Goal: Information Seeking & Learning: Compare options

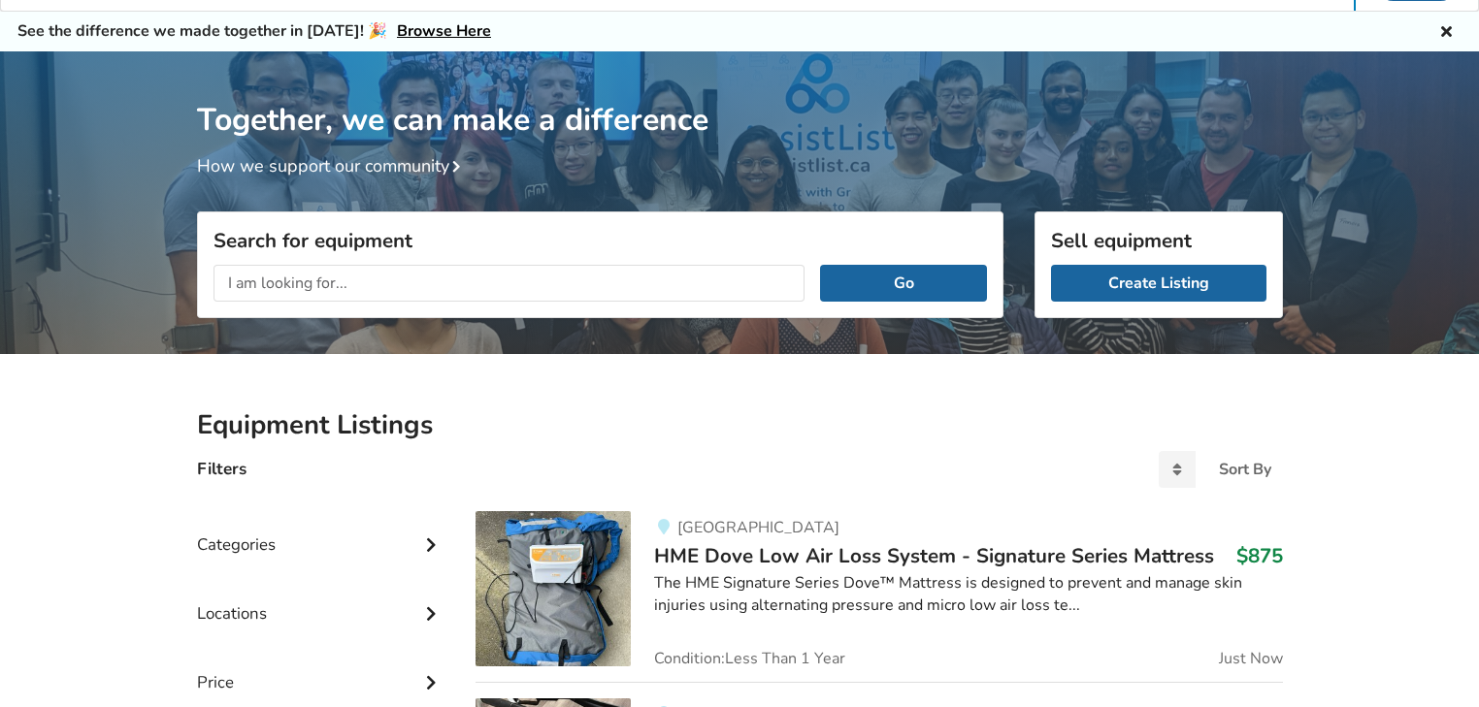
scroll to position [78, 0]
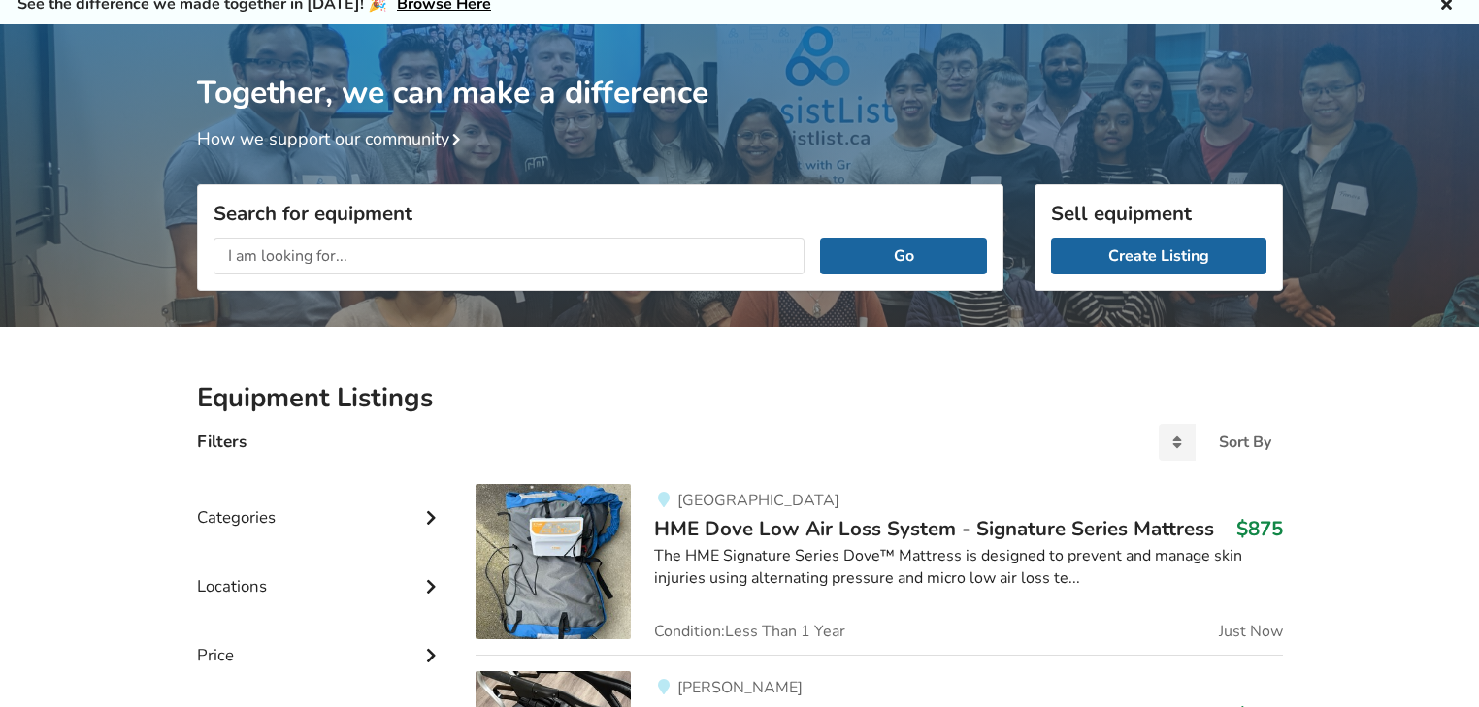
click at [419, 517] on div "Categories" at bounding box center [321, 503] width 248 height 69
click at [336, 254] on input "text" at bounding box center [509, 256] width 592 height 37
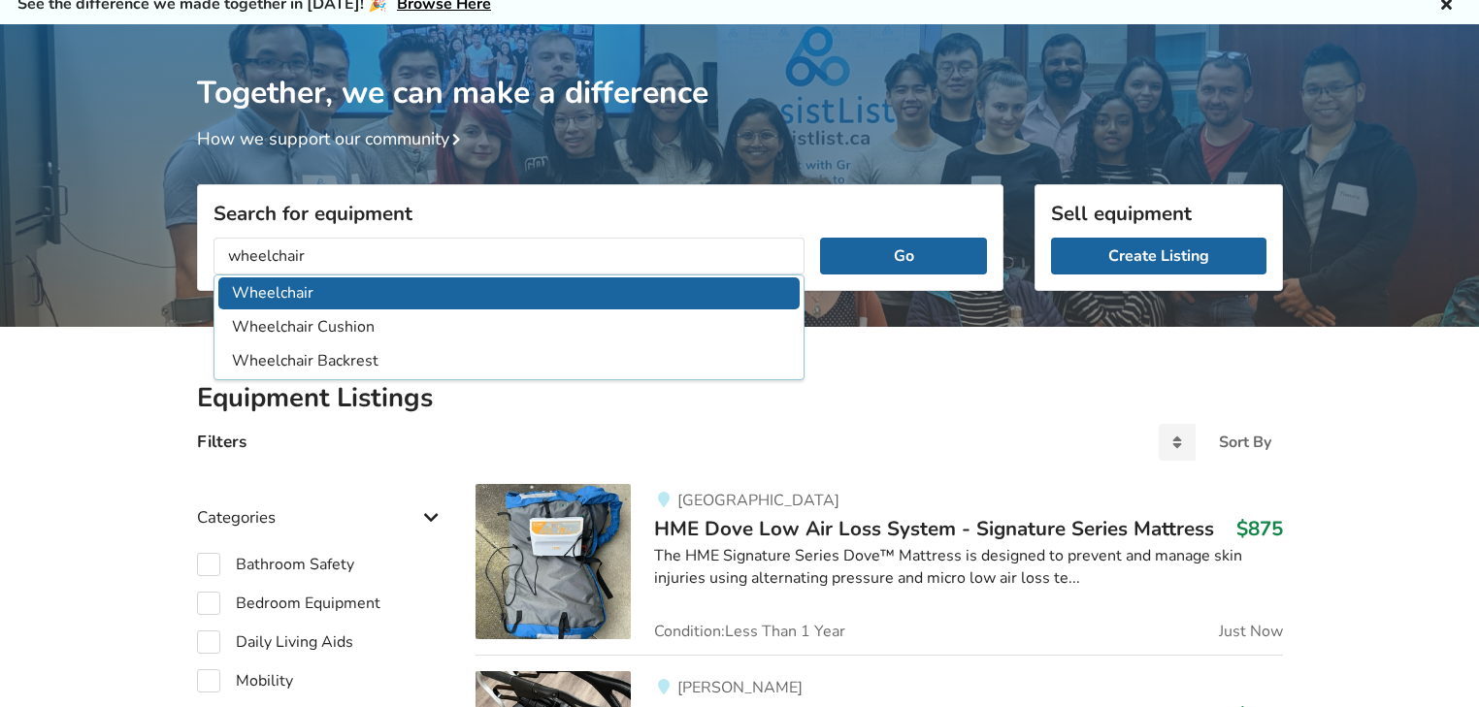
click at [306, 293] on li "Wheelchair" at bounding box center [509, 294] width 582 height 32
type input "Wheelchair"
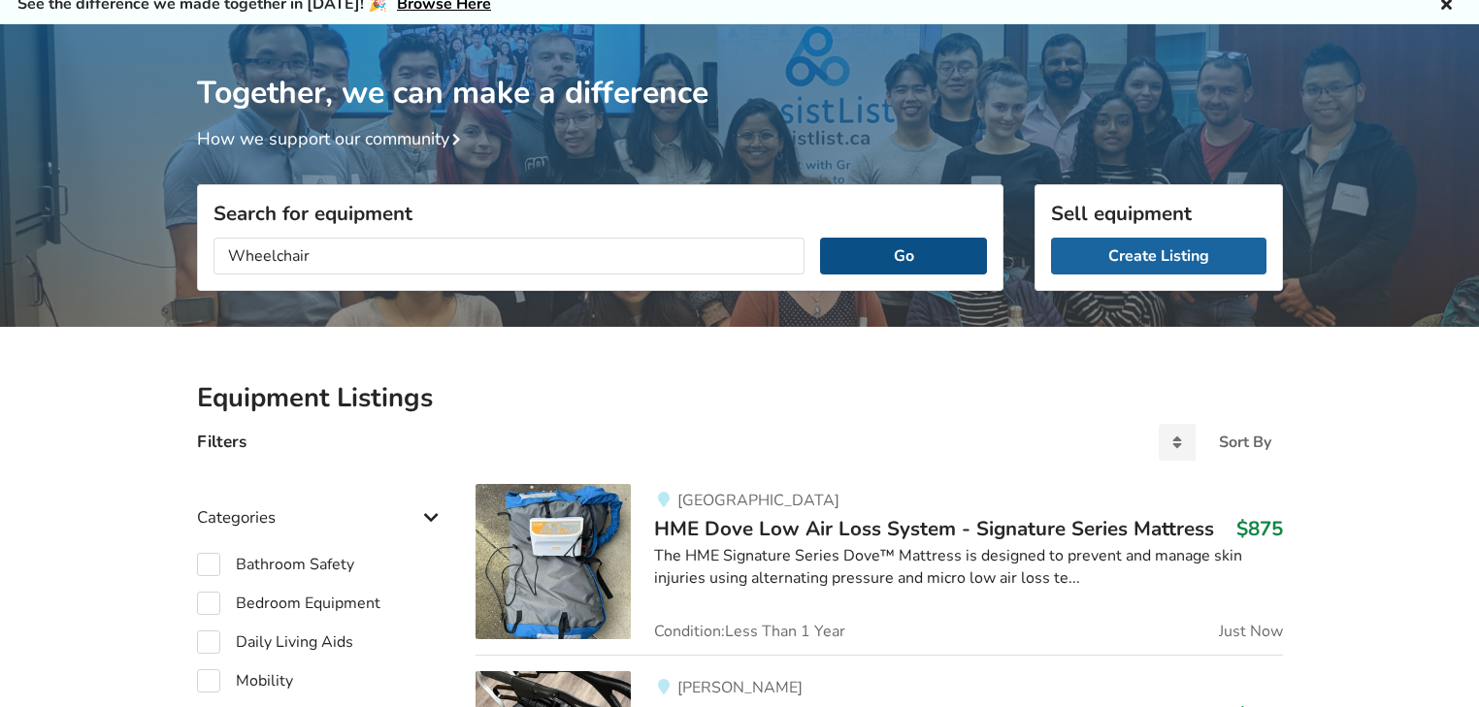
click at [920, 251] on button "Go" at bounding box center [903, 256] width 166 height 37
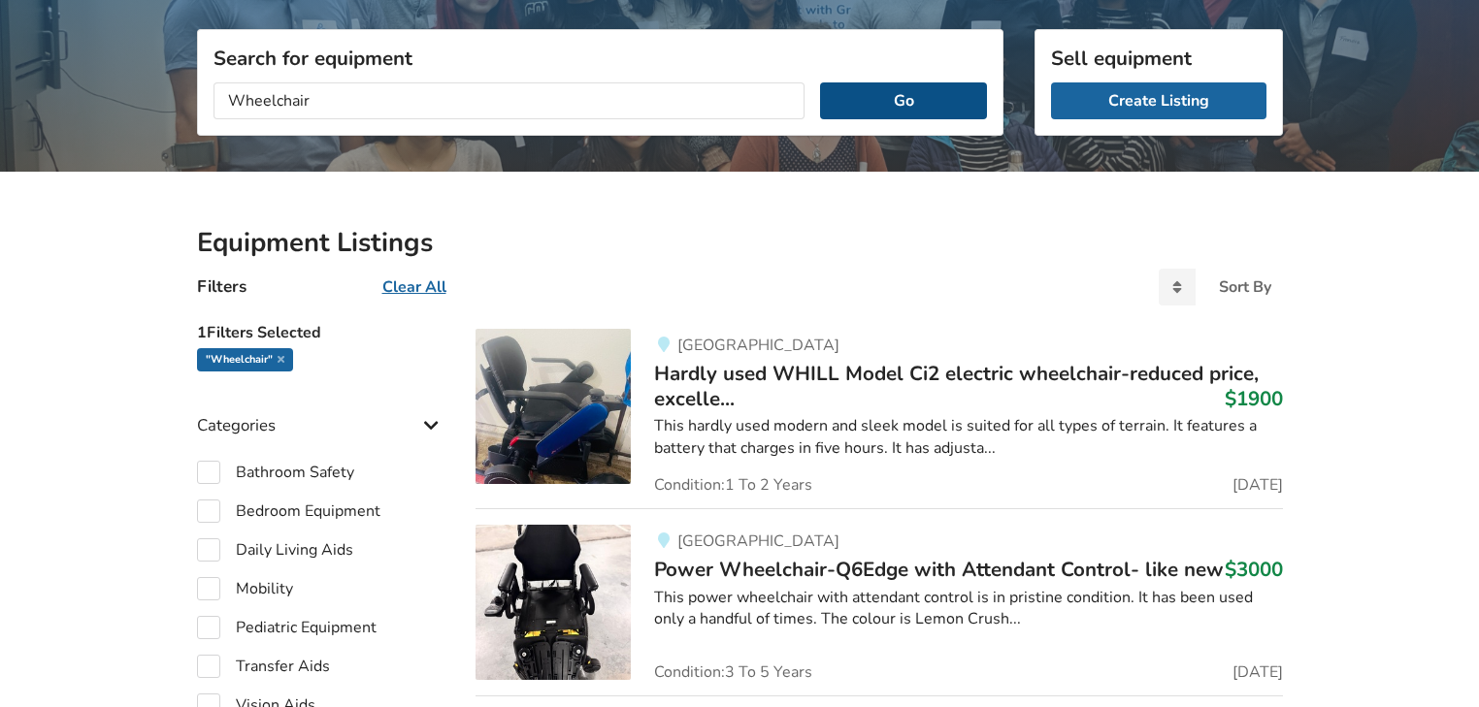
scroll to position [155, 0]
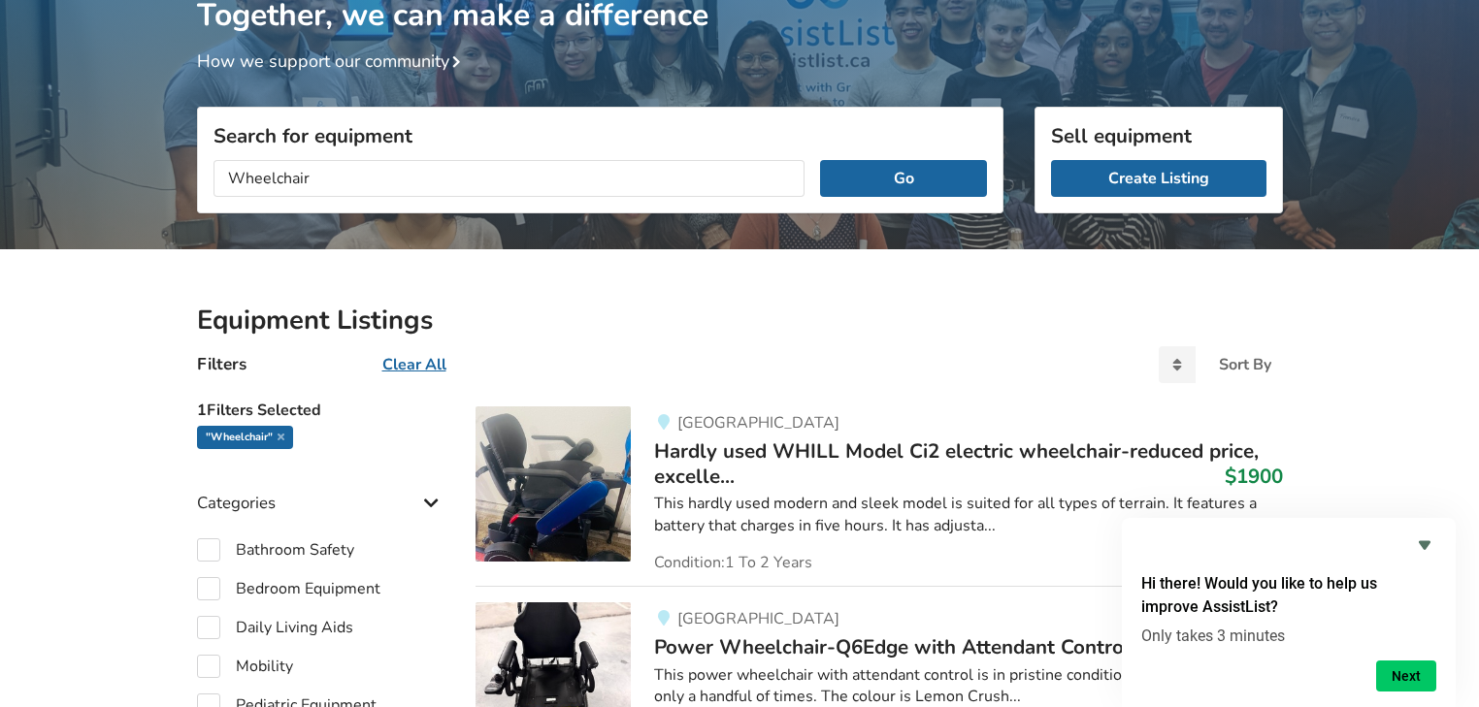
click at [911, 527] on div "This hardly used modern and sleek model is suited for all types of terrain. It …" at bounding box center [968, 515] width 628 height 45
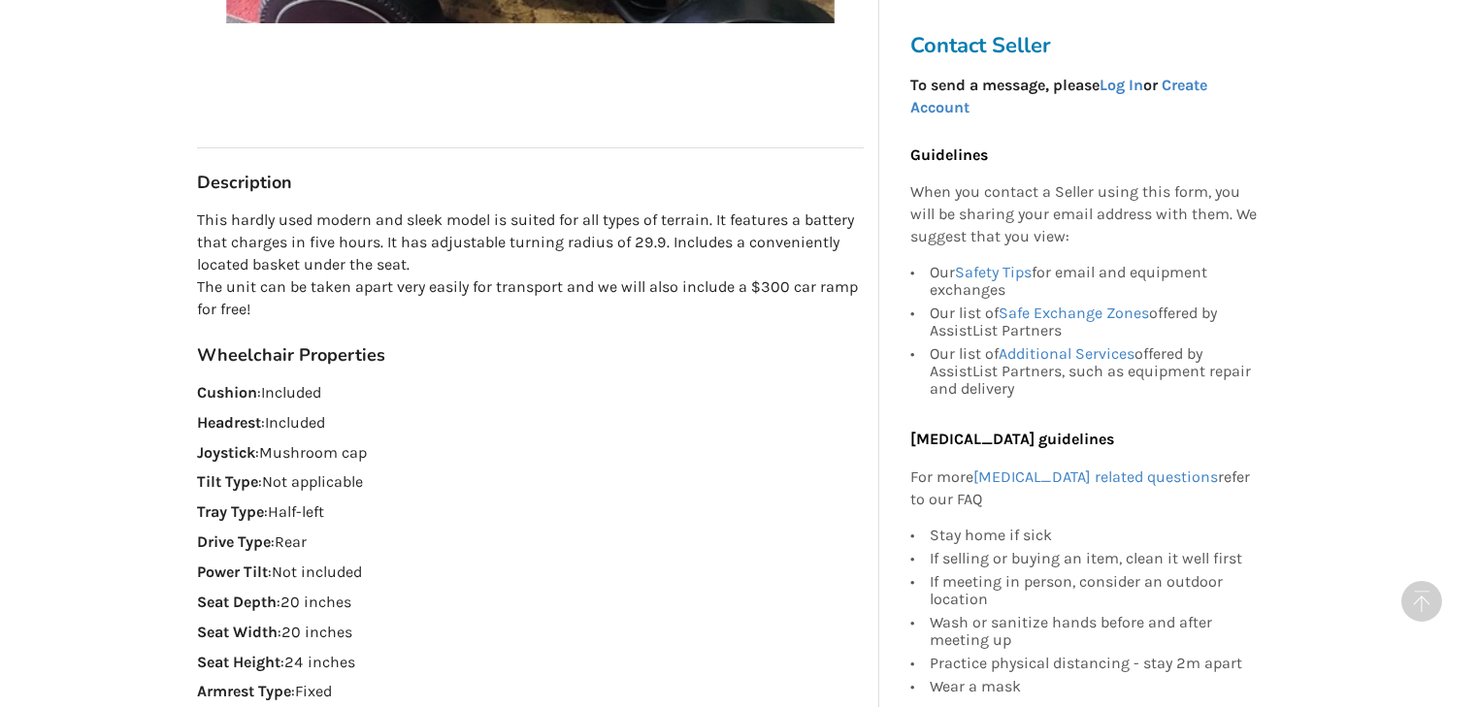
scroll to position [1087, 0]
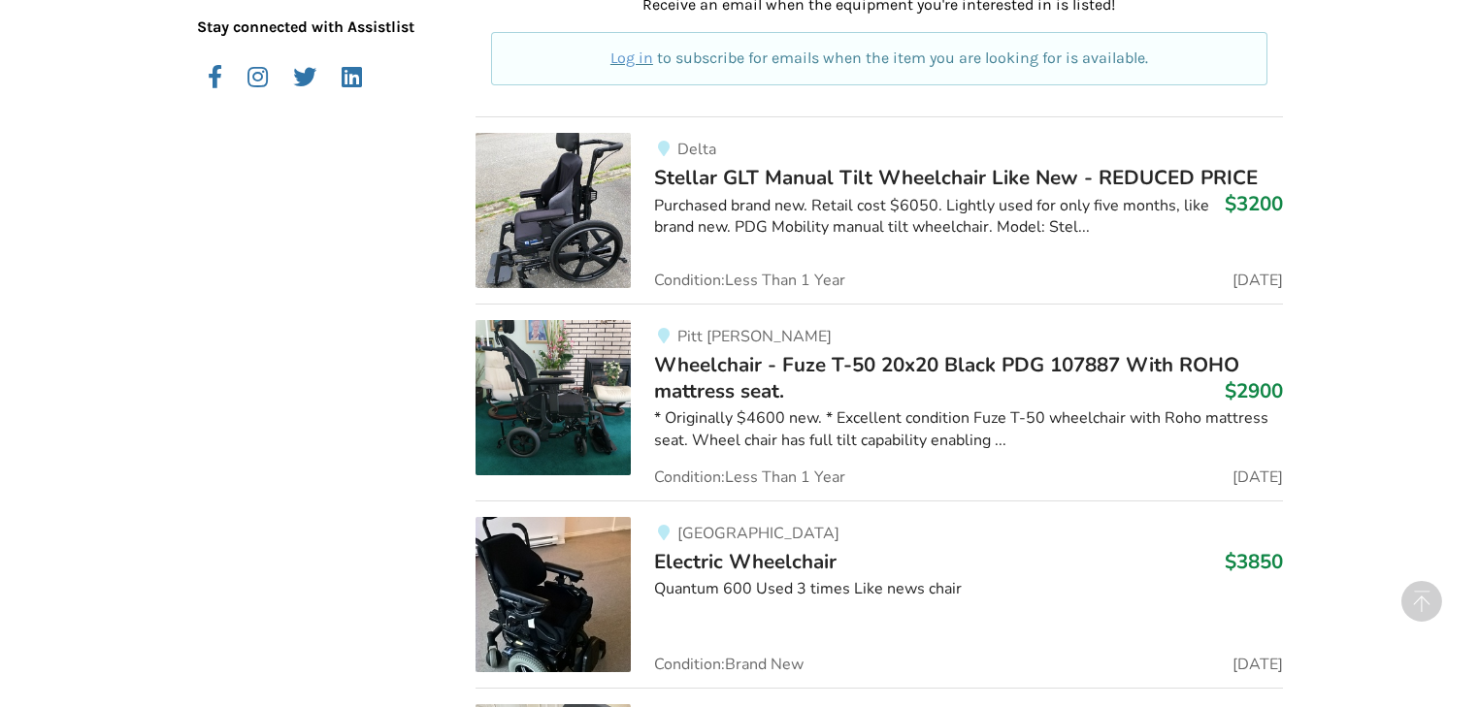
scroll to position [1242, 0]
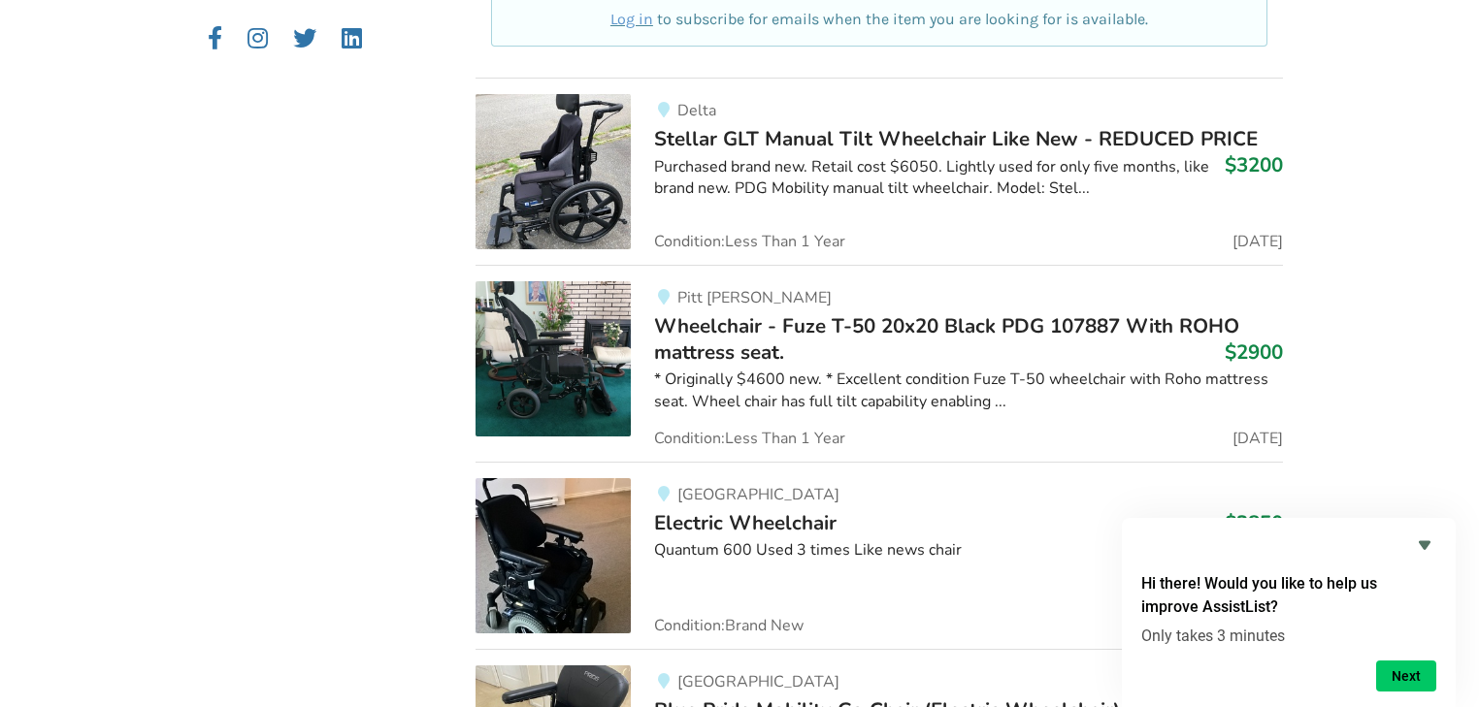
click at [750, 384] on div "* Originally $4600 new. * Excellent condition Fuze T-50 wheelchair with Roho ma…" at bounding box center [968, 391] width 628 height 45
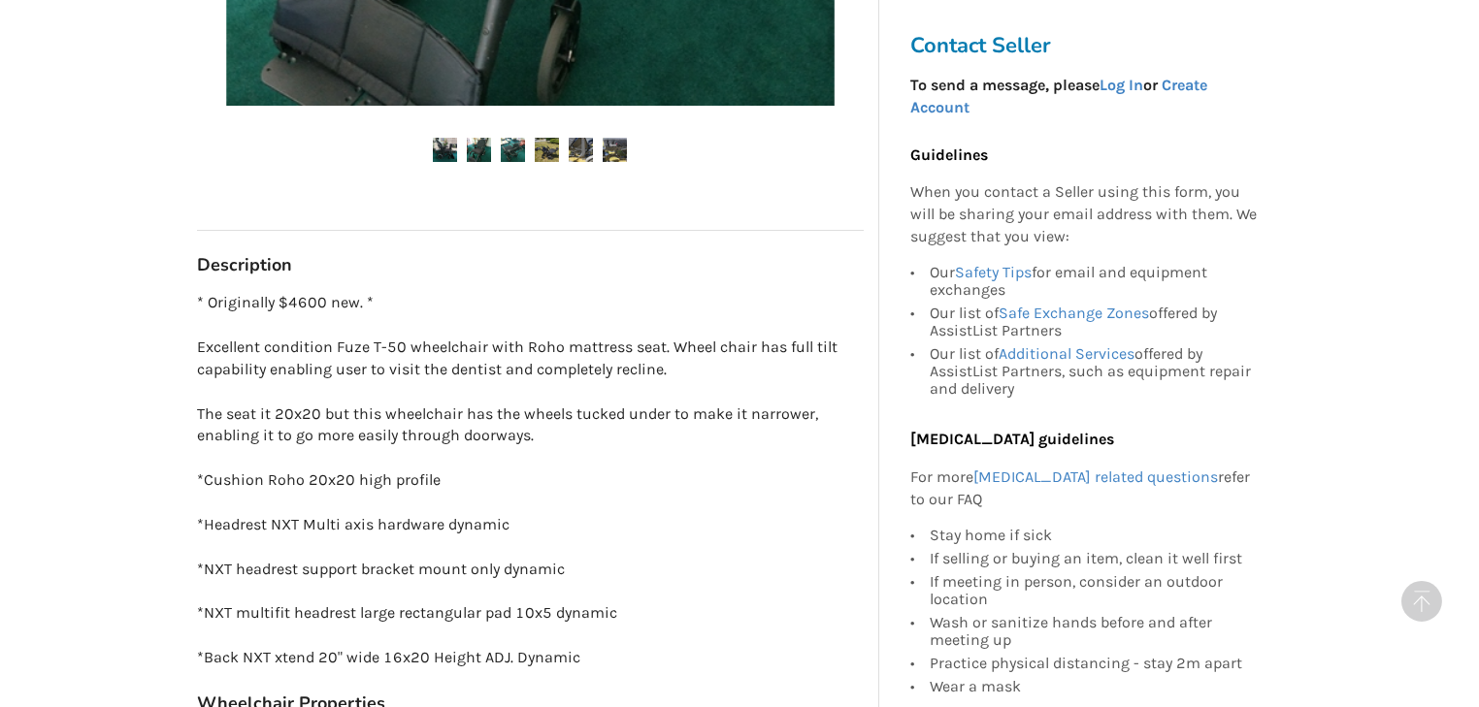
scroll to position [621, 0]
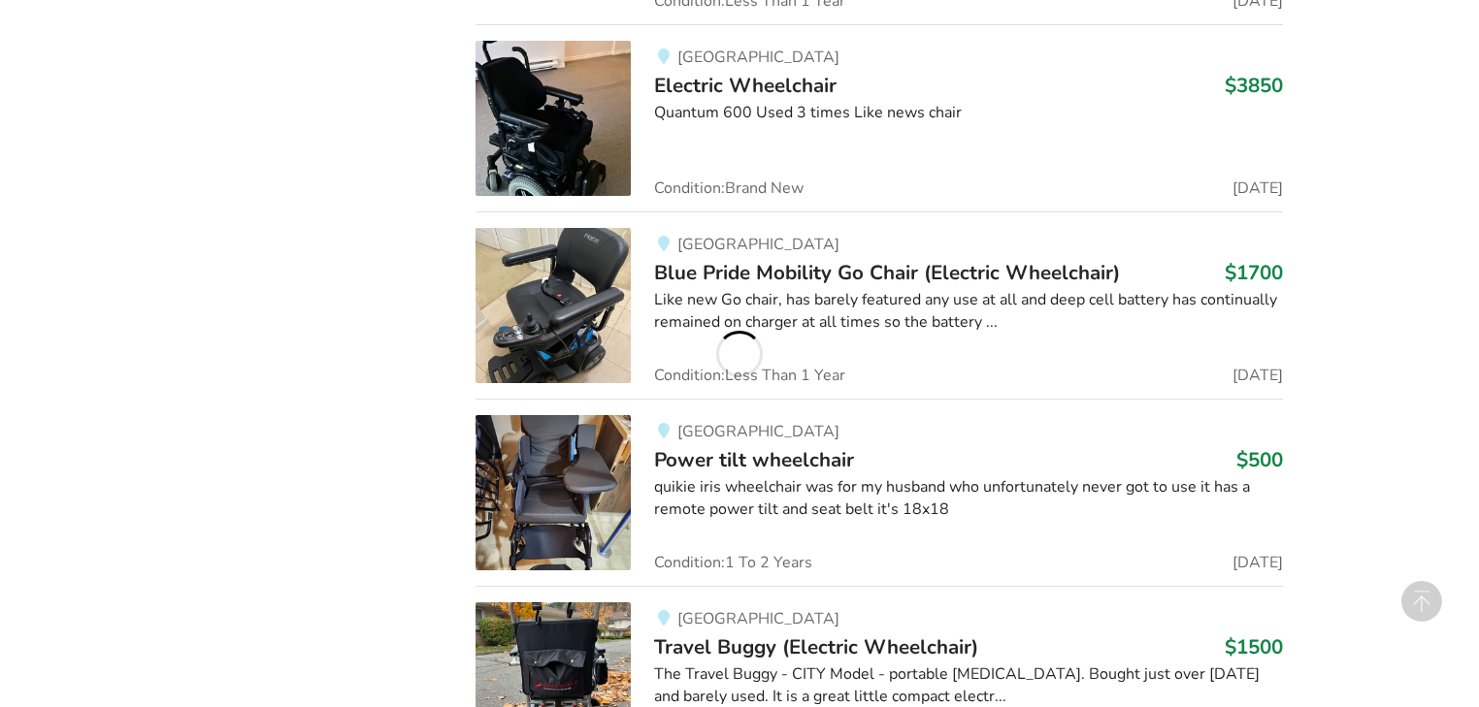
scroll to position [1708, 0]
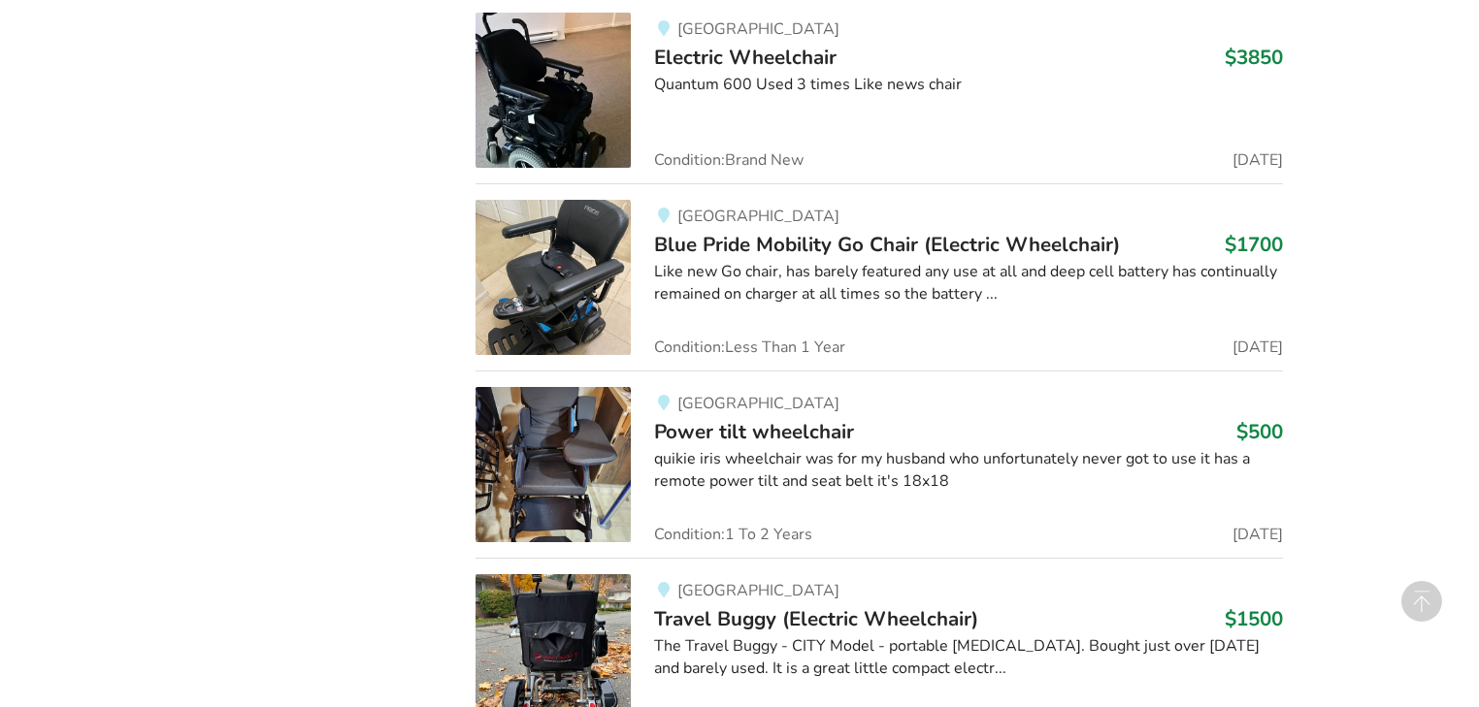
click at [796, 431] on span "Power tilt wheelchair" at bounding box center [754, 431] width 200 height 27
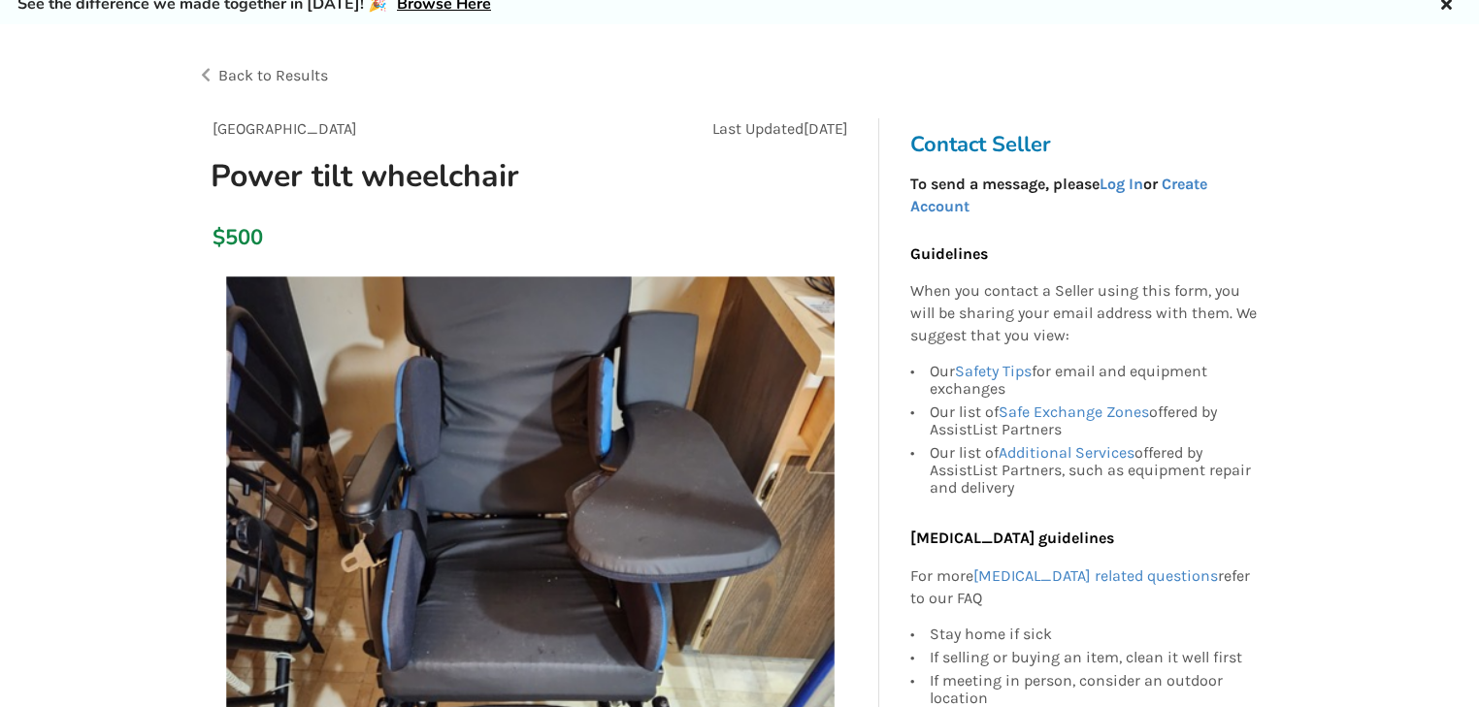
scroll to position [78, 0]
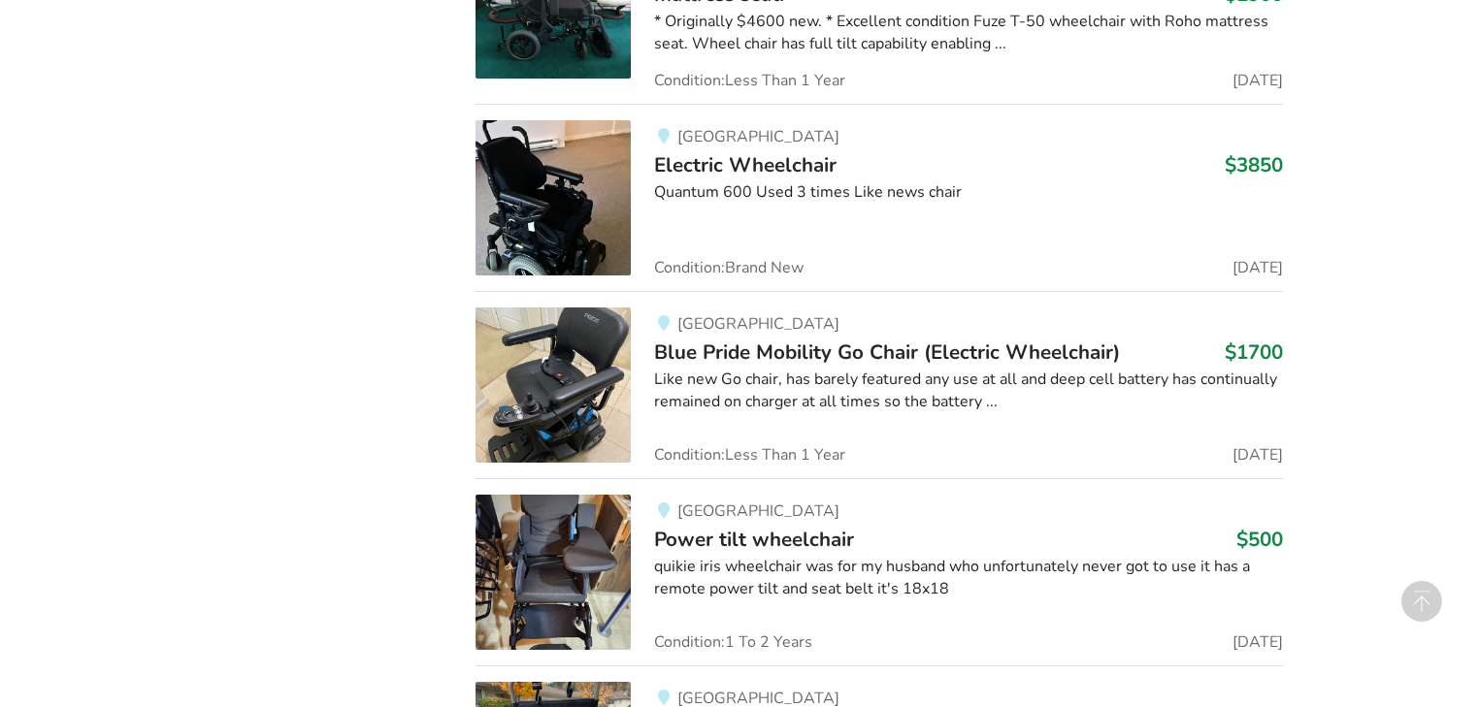
scroll to position [1599, 0]
click at [811, 540] on span "Power tilt wheelchair" at bounding box center [754, 540] width 200 height 27
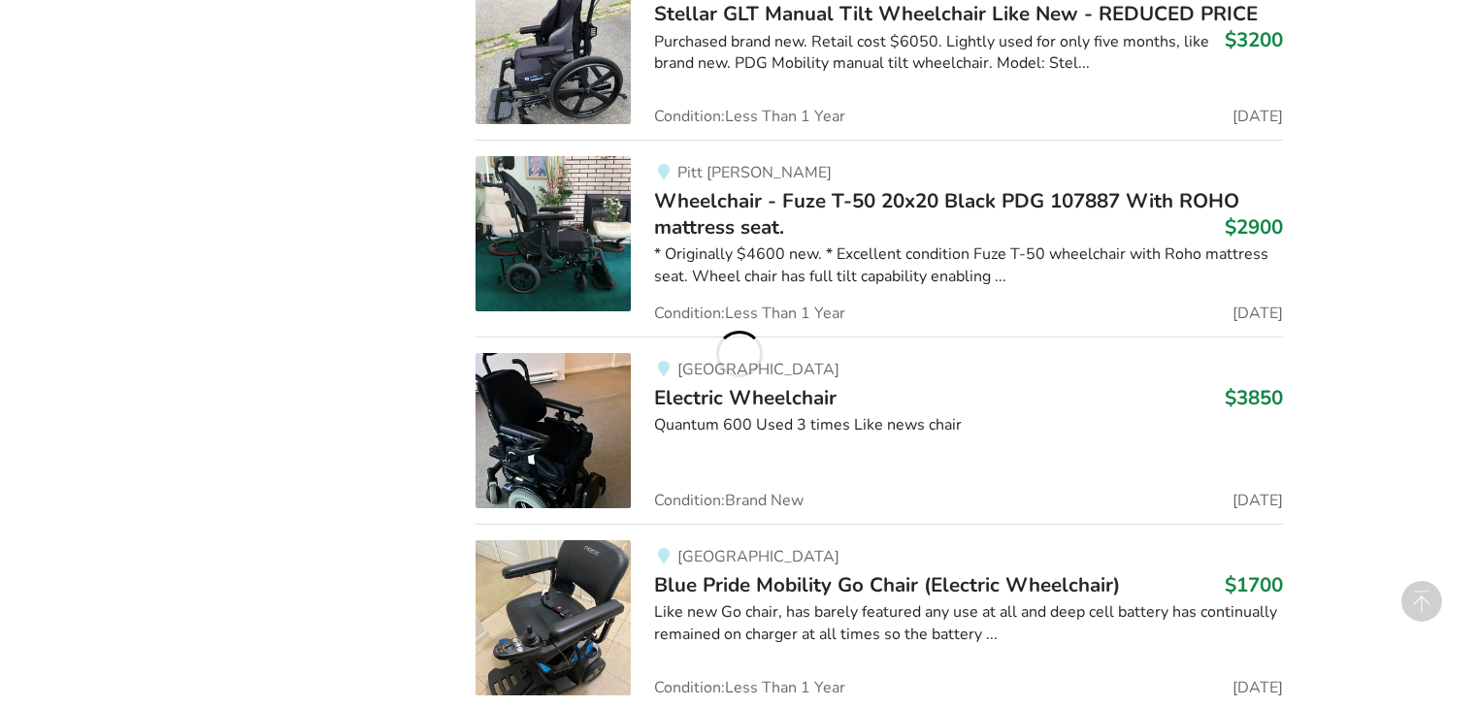
scroll to position [1366, 0]
click at [827, 423] on div "Quantum 600 Used 3 times Like news chair" at bounding box center [968, 426] width 628 height 22
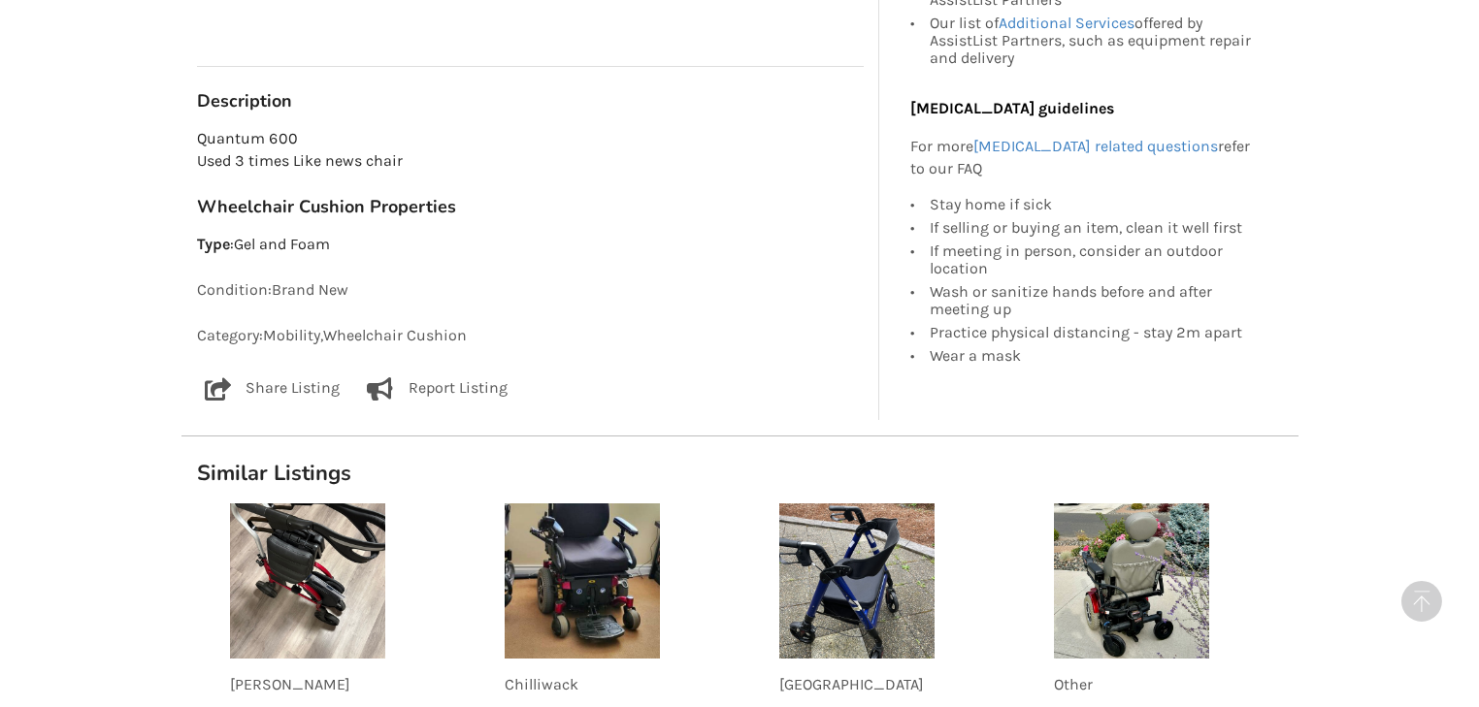
scroll to position [1165, 0]
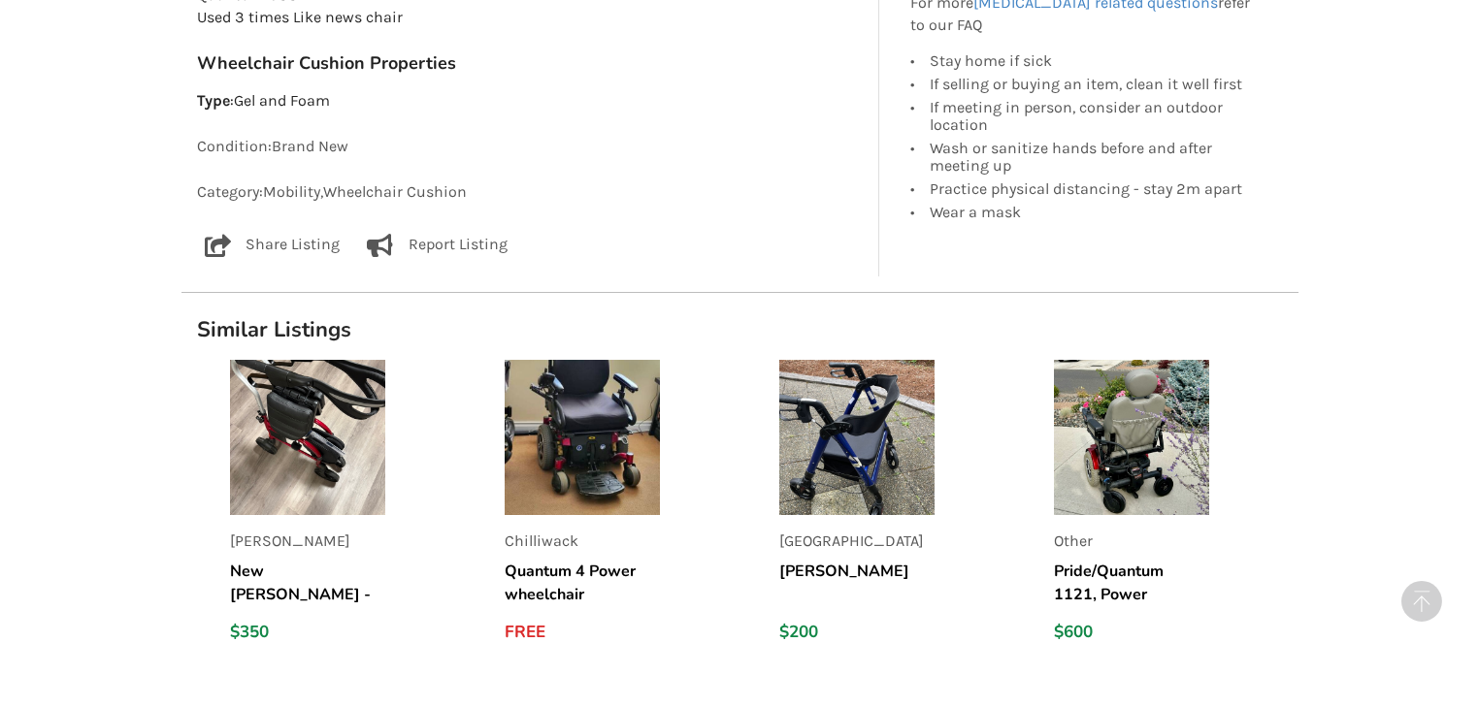
click at [541, 575] on h5 "Quantum 4 Power wheelchair" at bounding box center [582, 583] width 155 height 47
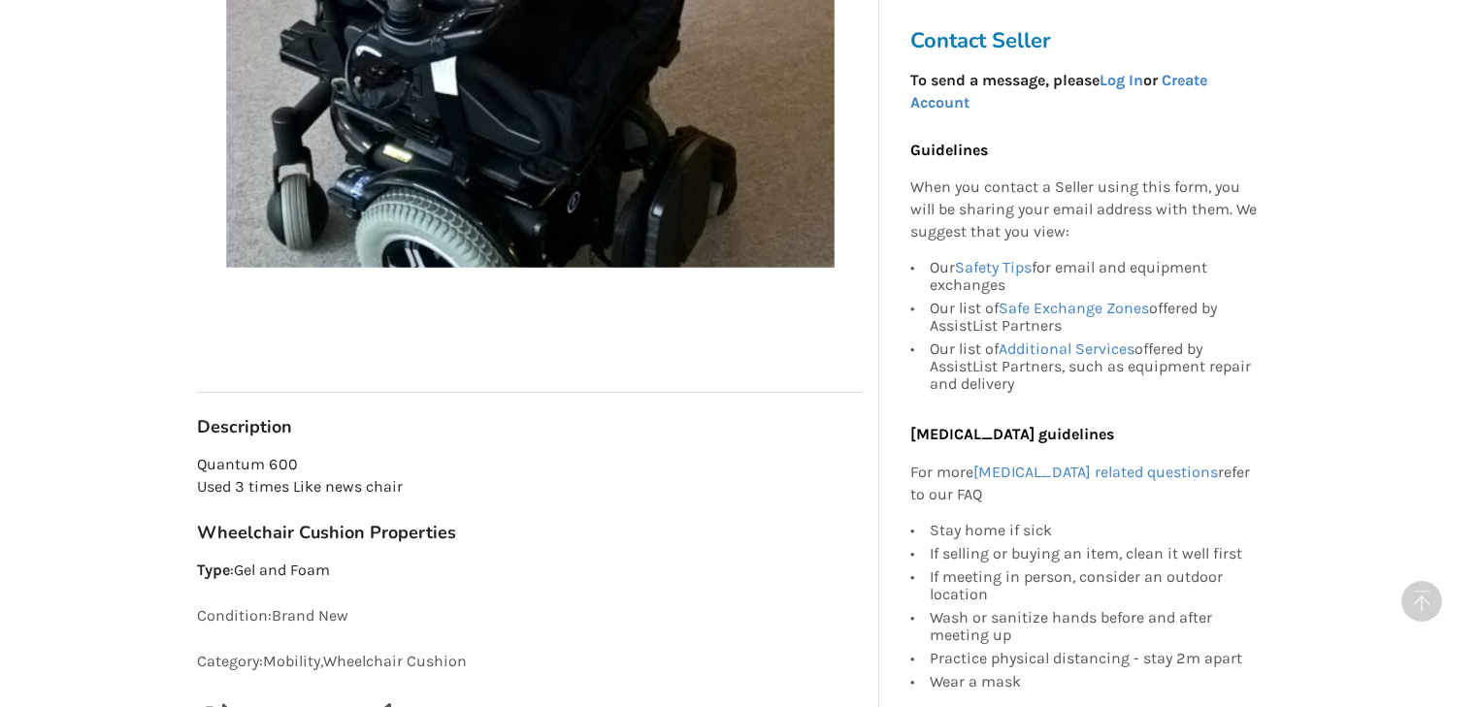
scroll to position [619, 0]
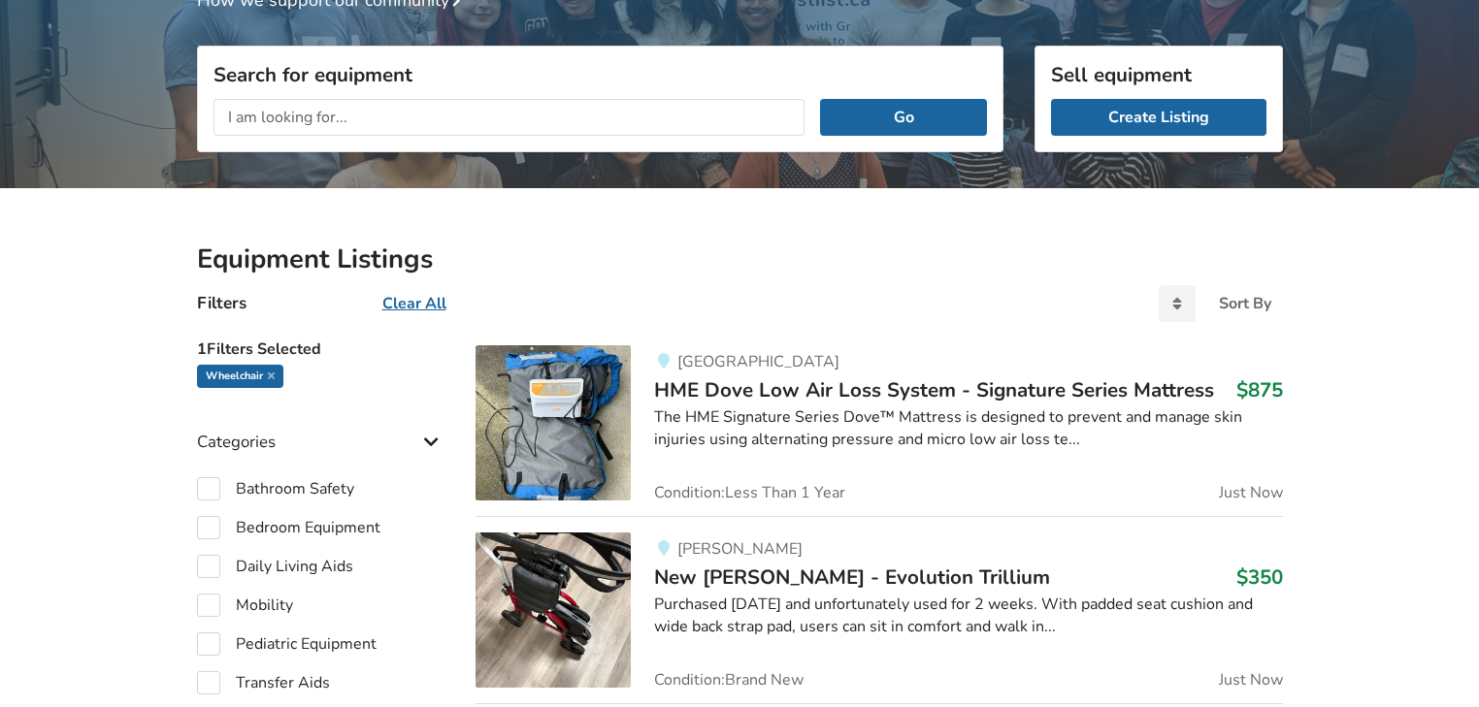
scroll to position [256, 0]
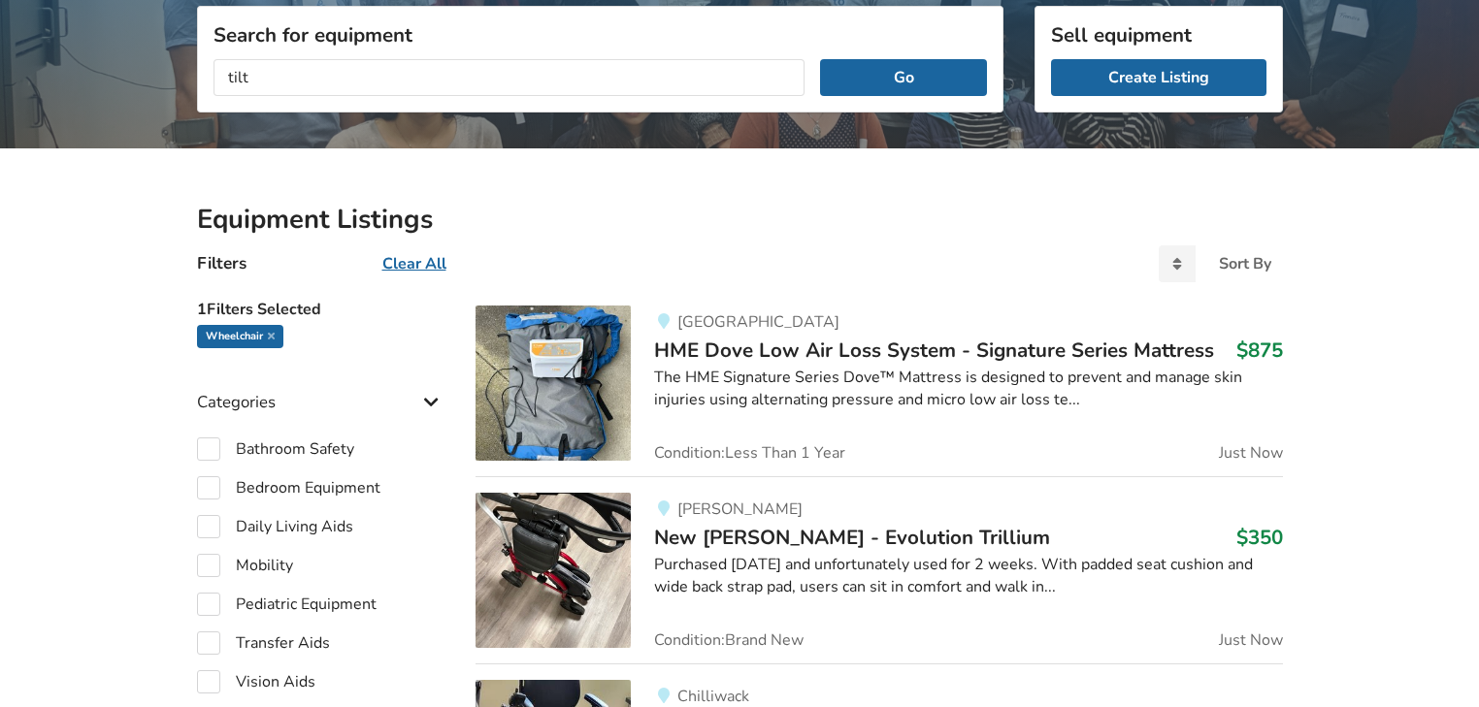
type input "tilt"
click at [820, 59] on button "Go" at bounding box center [903, 77] width 166 height 37
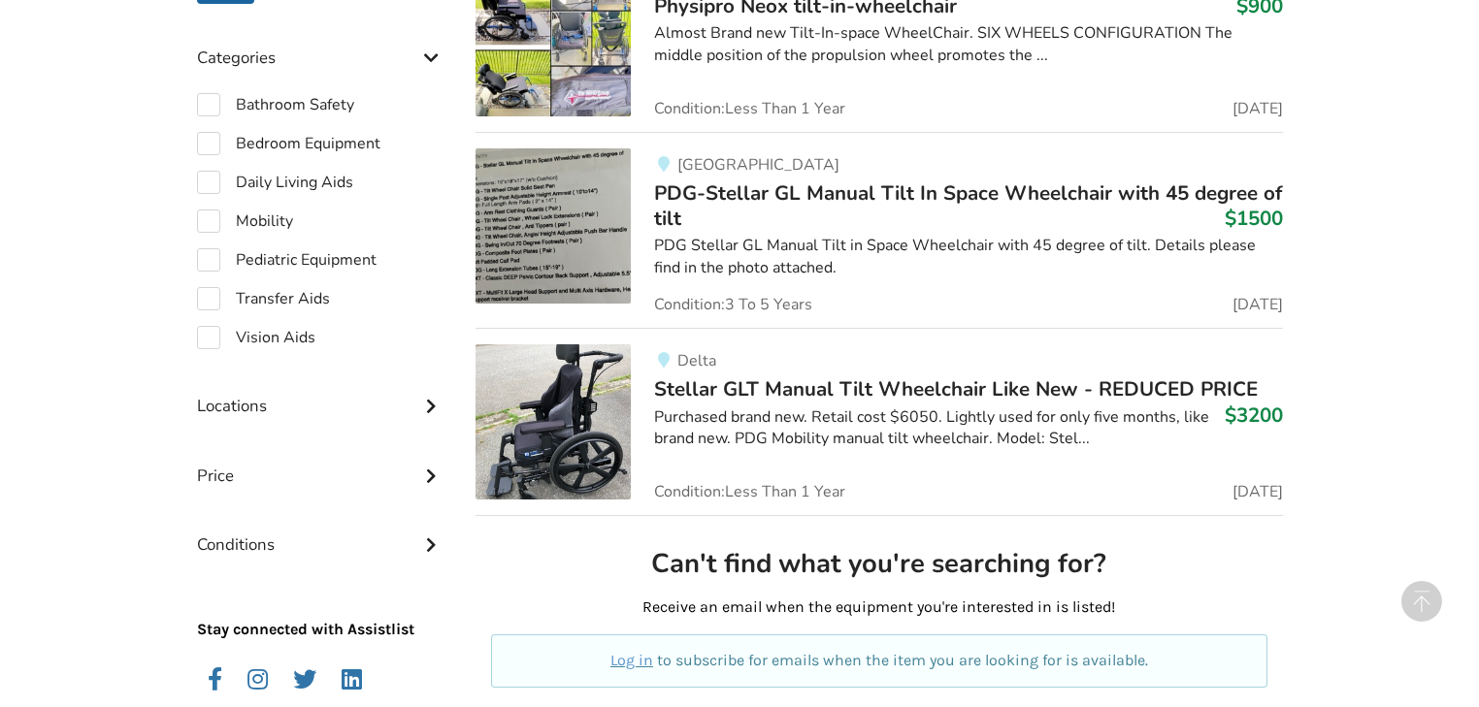
scroll to position [644, 0]
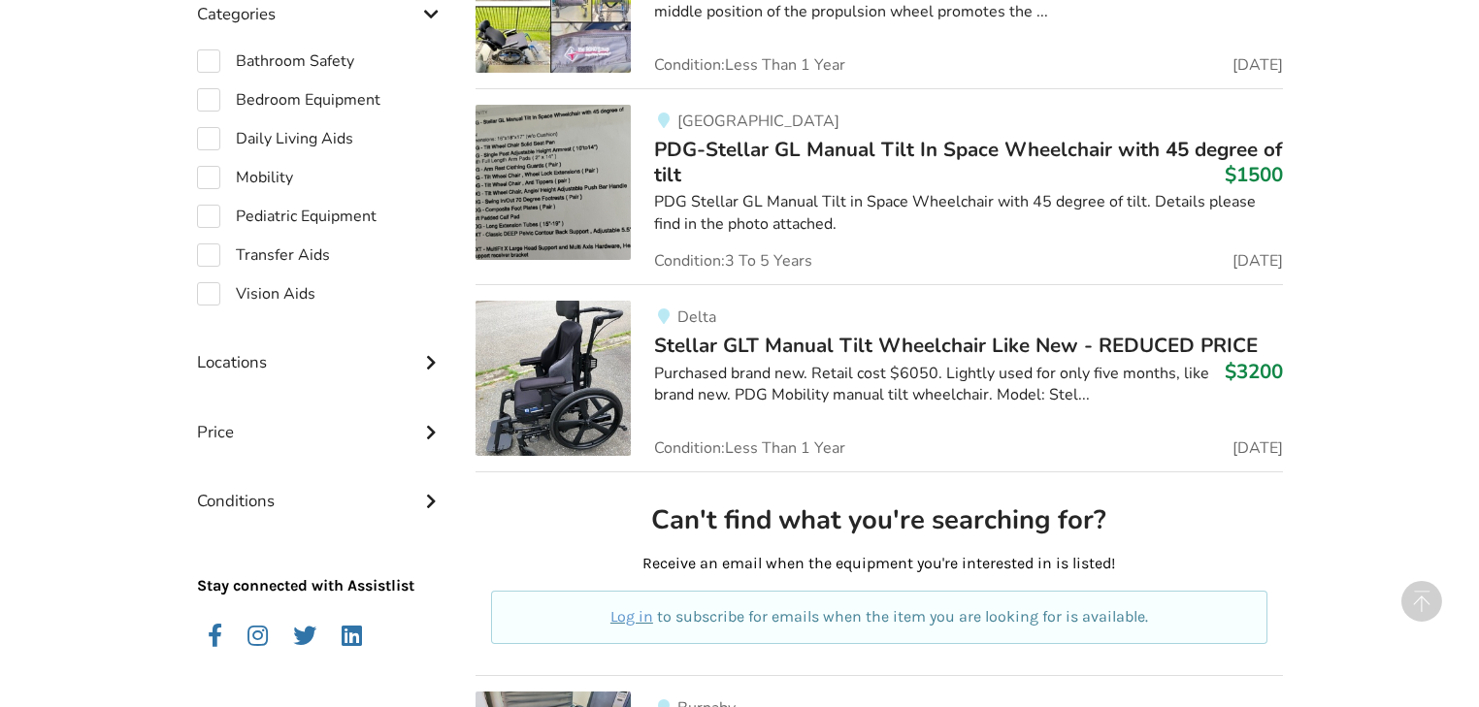
click at [942, 342] on span "Stellar GLT Manual Tilt Wheelchair Like New - REDUCED PRICE" at bounding box center [956, 345] width 604 height 27
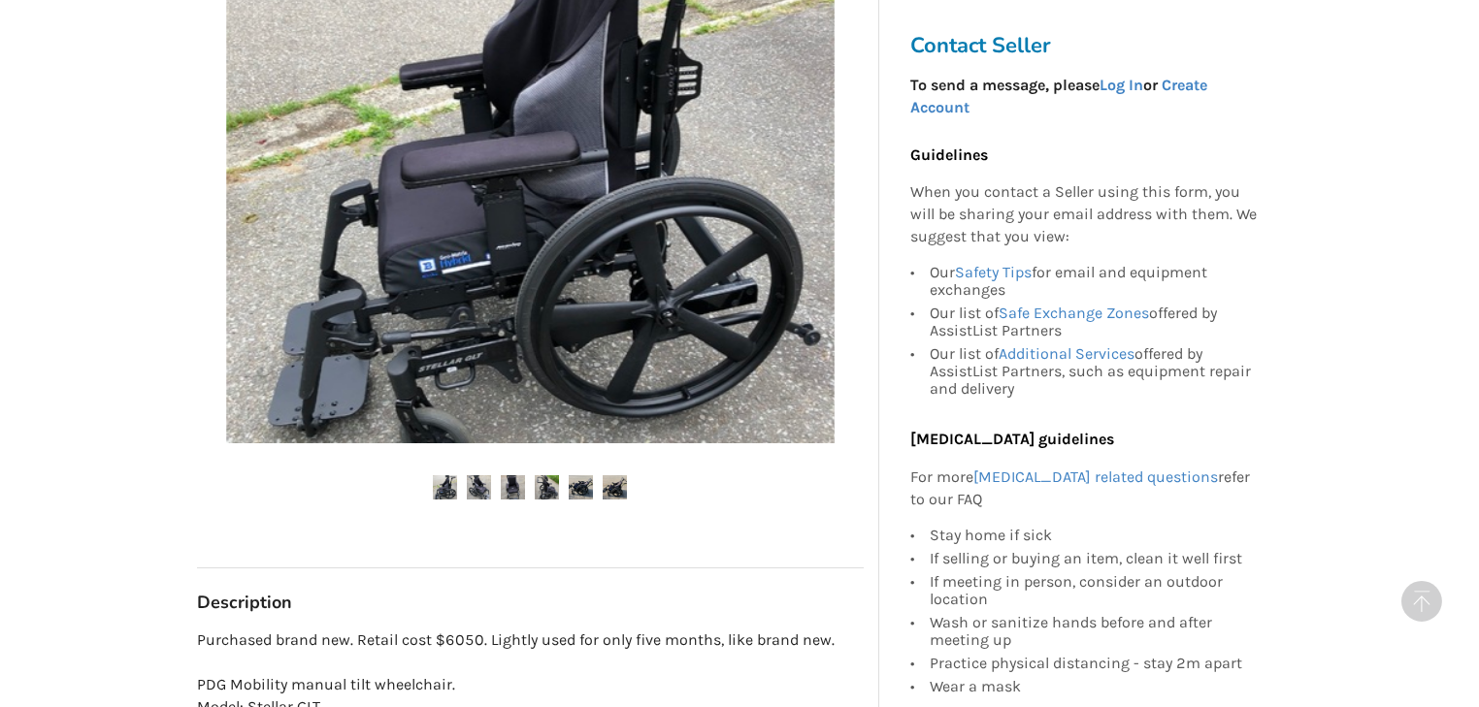
scroll to position [621, 0]
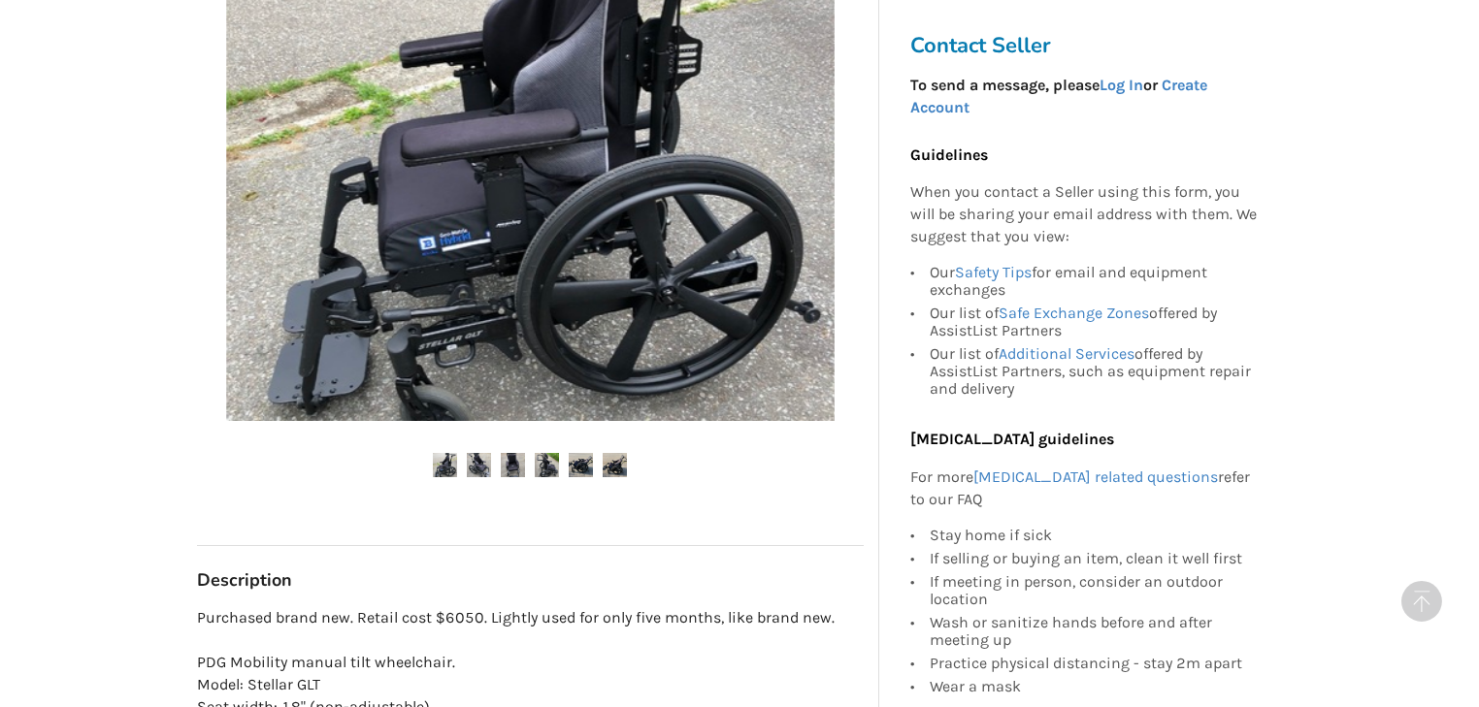
click at [484, 458] on img at bounding box center [479, 465] width 24 height 24
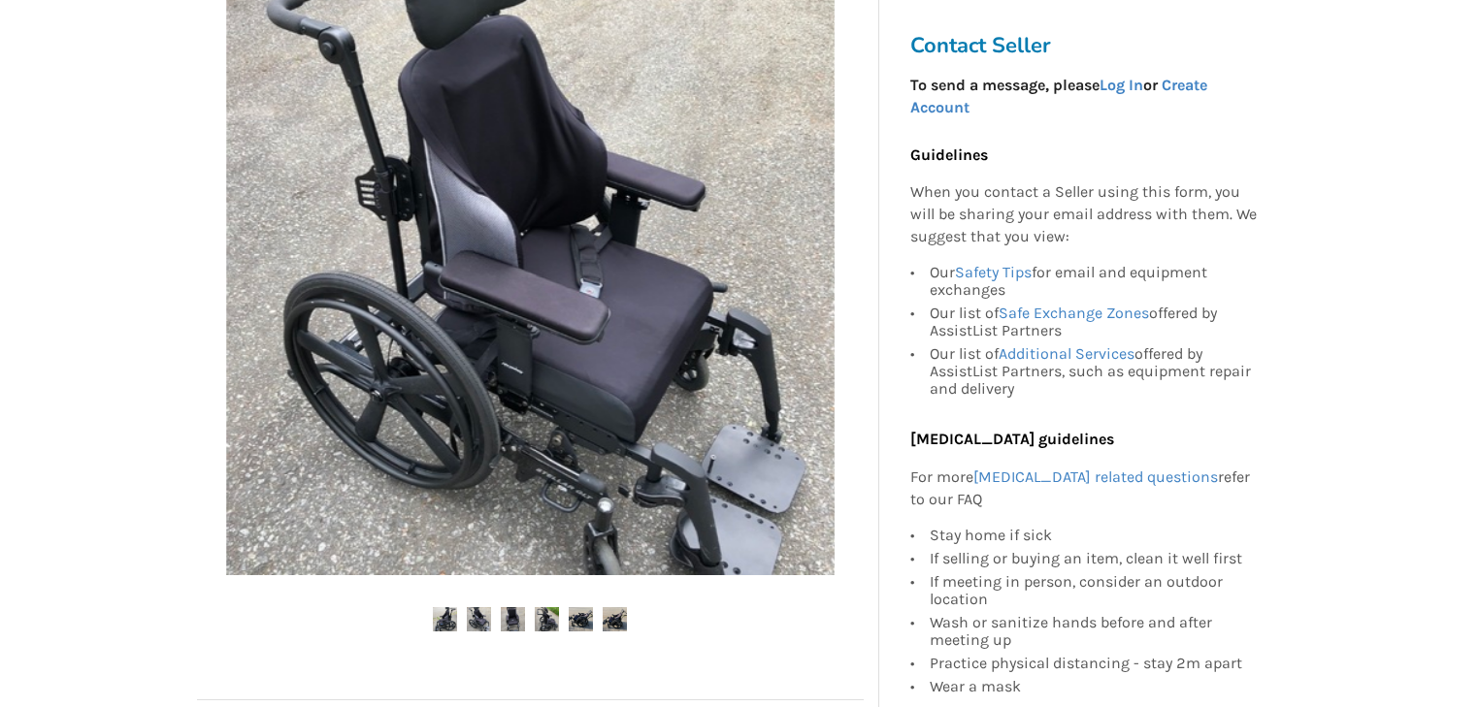
scroll to position [466, 0]
click at [512, 623] on img at bounding box center [513, 620] width 24 height 24
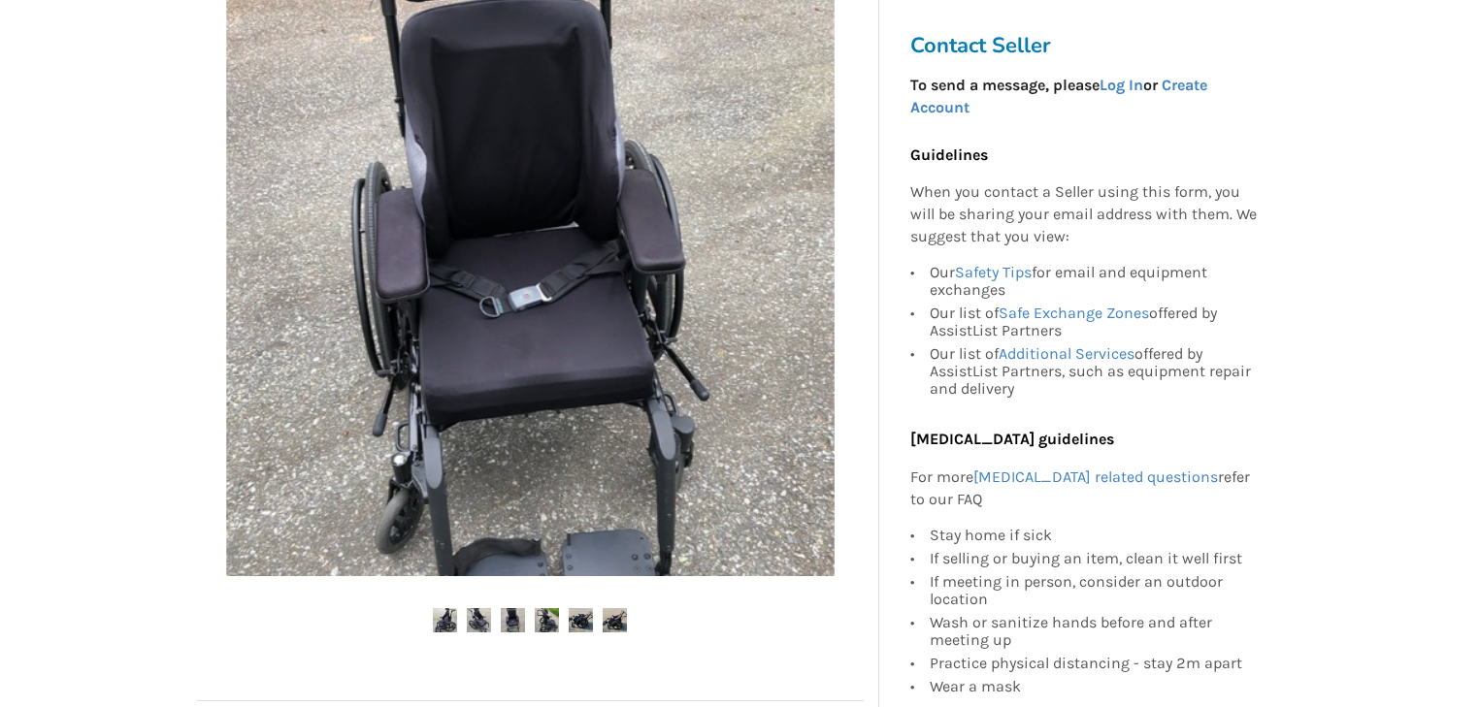
click at [553, 621] on img at bounding box center [547, 620] width 24 height 24
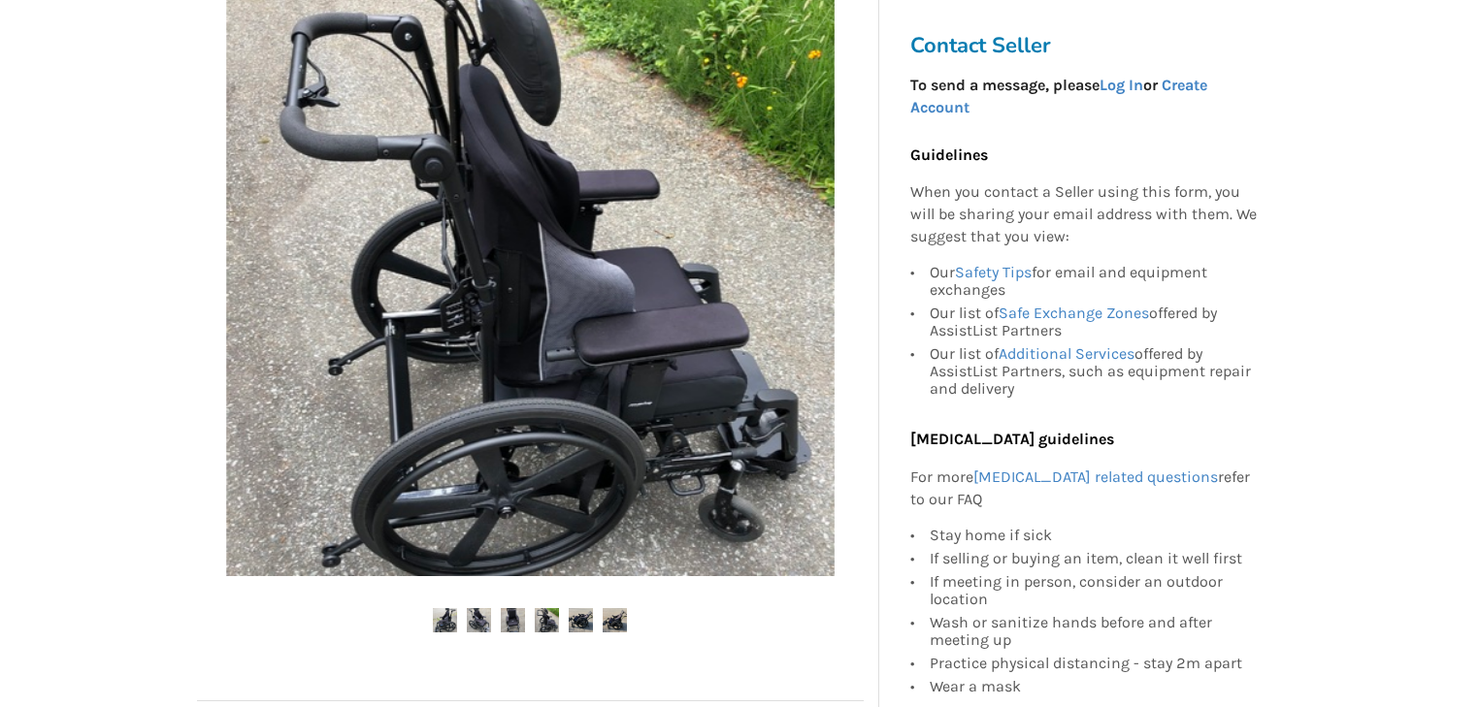
click at [582, 621] on img at bounding box center [581, 620] width 24 height 24
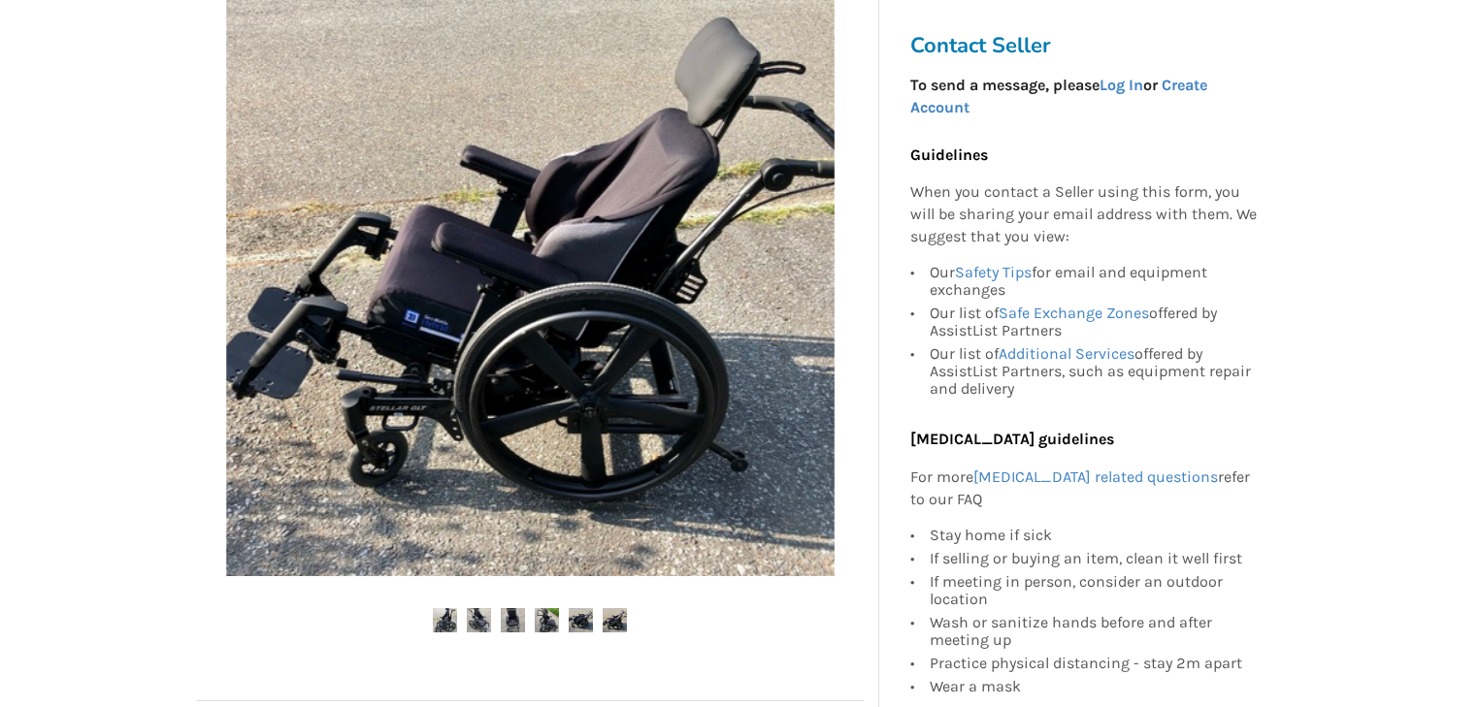
click at [616, 616] on img at bounding box center [615, 620] width 24 height 24
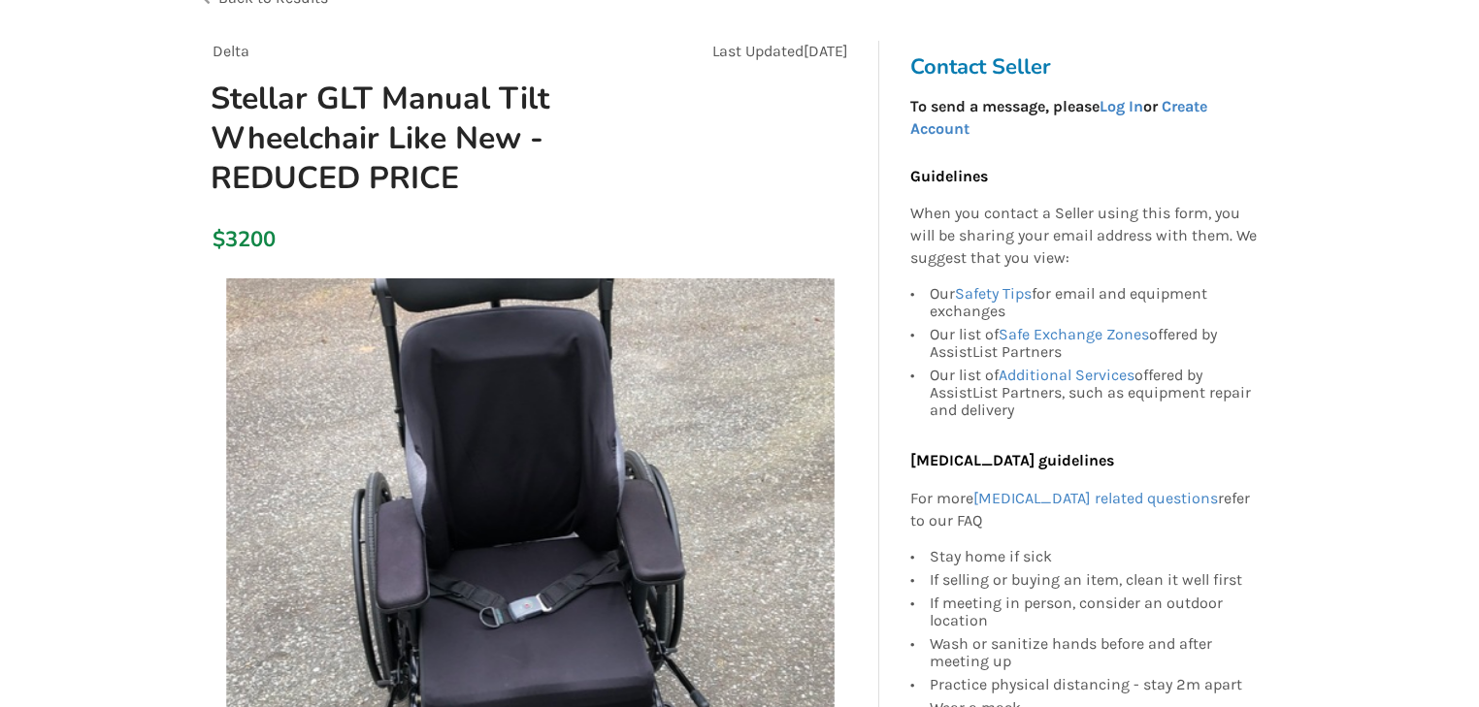
scroll to position [78, 0]
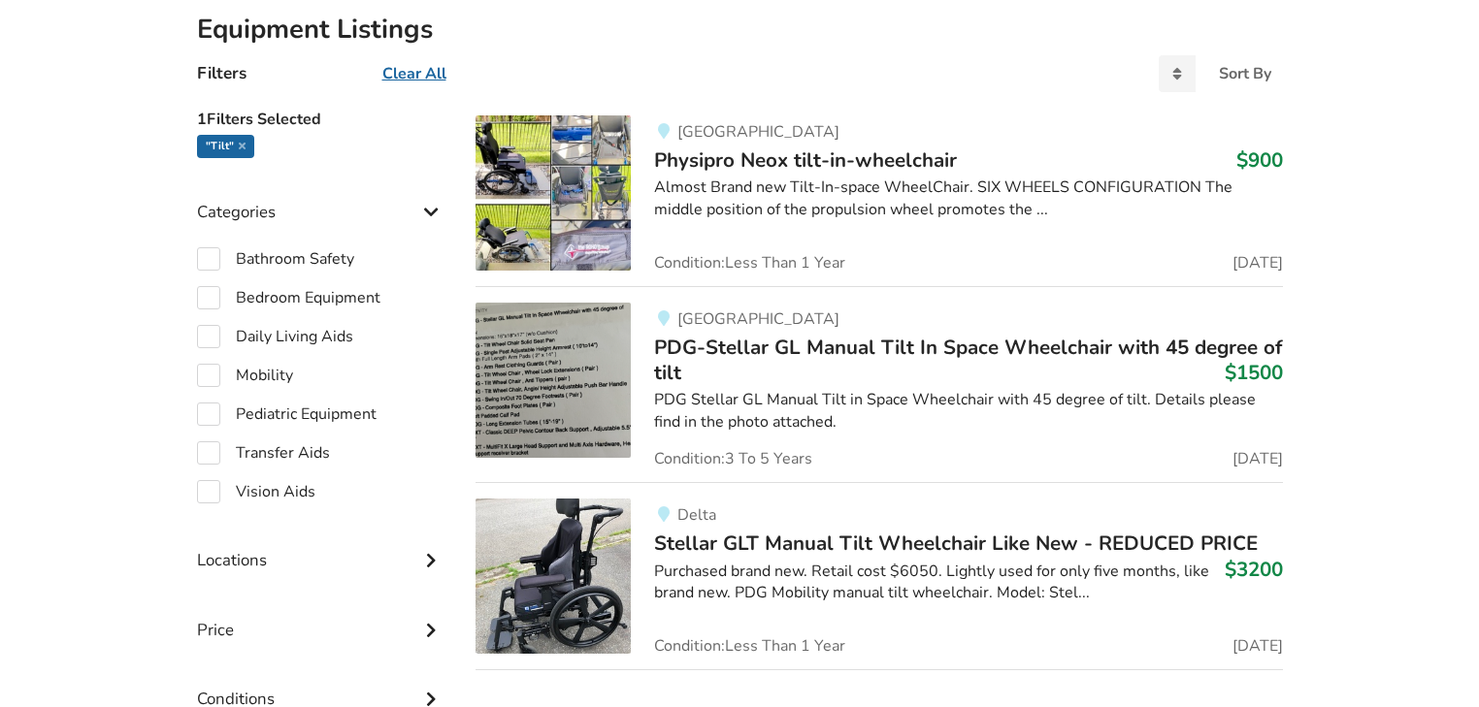
scroll to position [256, 0]
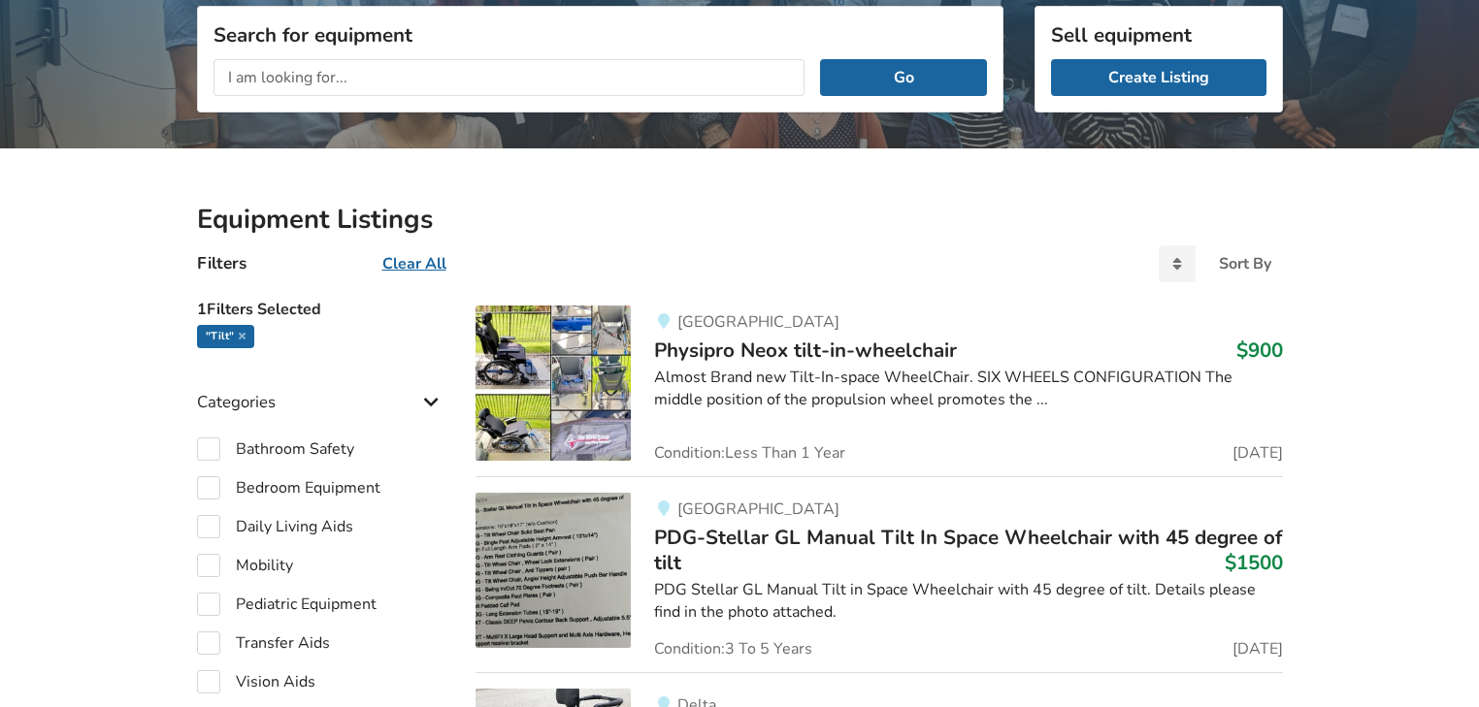
click at [805, 542] on span "PDG-Stellar GL Manual Tilt In Space Wheelchair with 45 degree of tilt" at bounding box center [968, 550] width 628 height 52
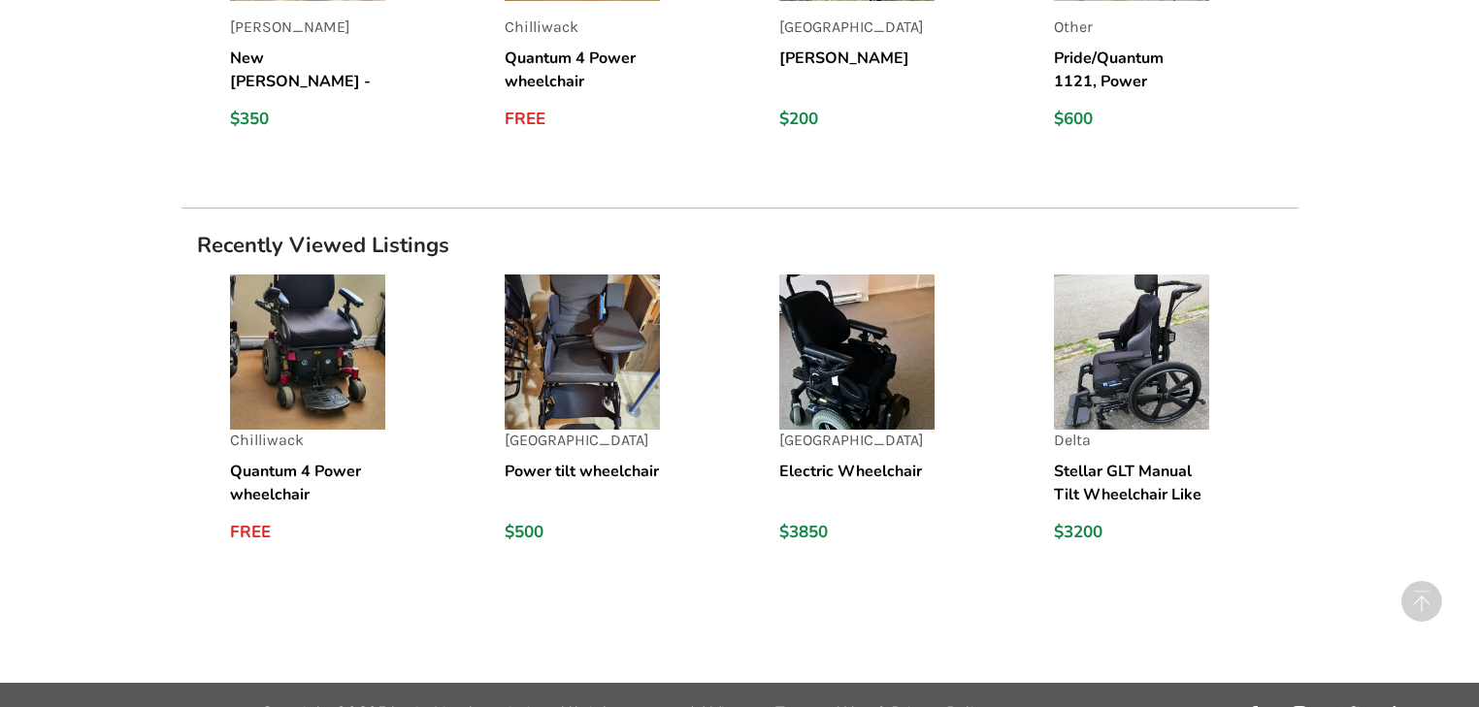
scroll to position [2000, 0]
